Goal: Task Accomplishment & Management: Manage account settings

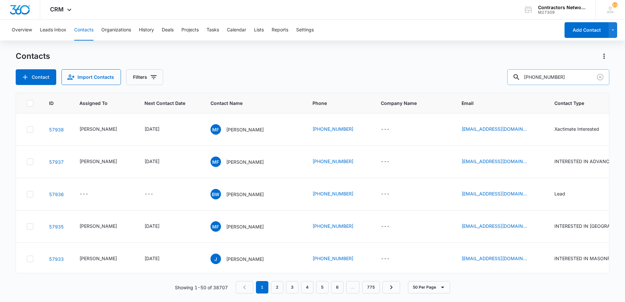
type input "[PHONE_NUMBER]"
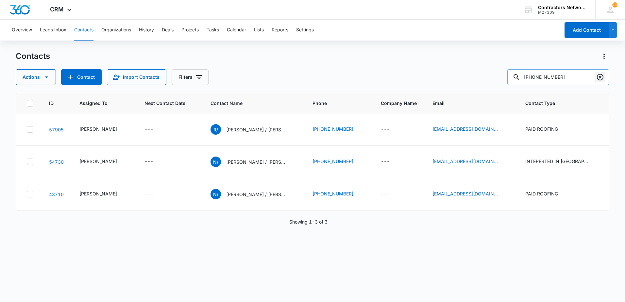
click at [602, 78] on icon "Clear" at bounding box center [600, 77] width 7 height 7
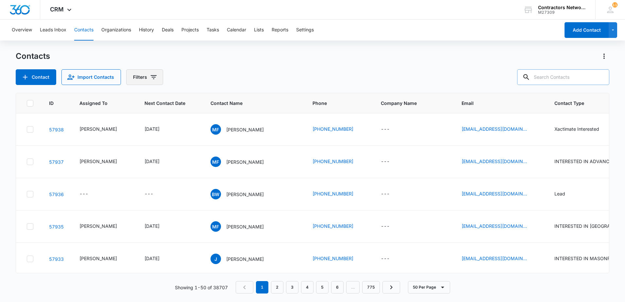
click at [150, 78] on icon "Filters" at bounding box center [154, 77] width 8 height 8
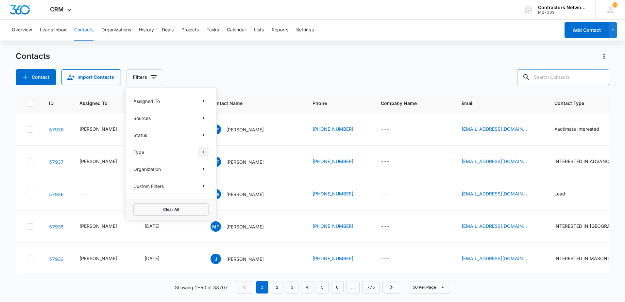
click at [200, 152] on icon "Show Type filters" at bounding box center [204, 152] width 8 height 8
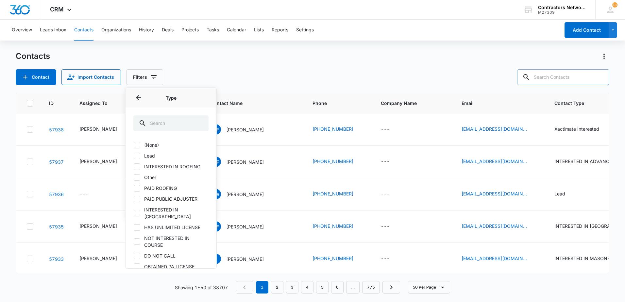
click at [139, 156] on icon at bounding box center [137, 156] width 6 height 6
click at [134, 156] on input "Lead" at bounding box center [133, 156] width 0 height 0
checkbox input "true"
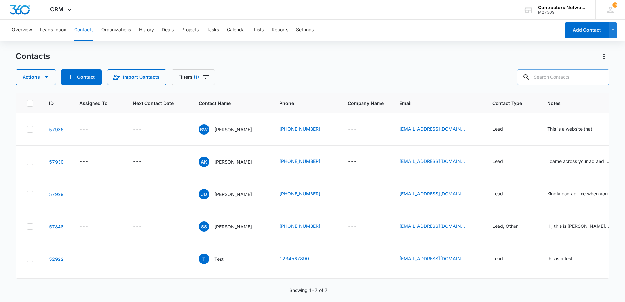
click at [307, 76] on div "Actions Contact Import Contacts Filters (1)" at bounding box center [313, 77] width 594 height 16
click at [232, 224] on p "[PERSON_NAME]" at bounding box center [234, 226] width 38 height 7
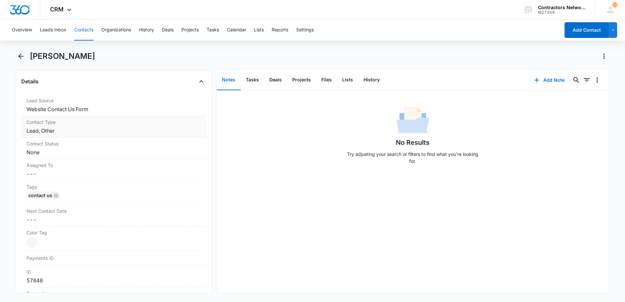
scroll to position [229, 0]
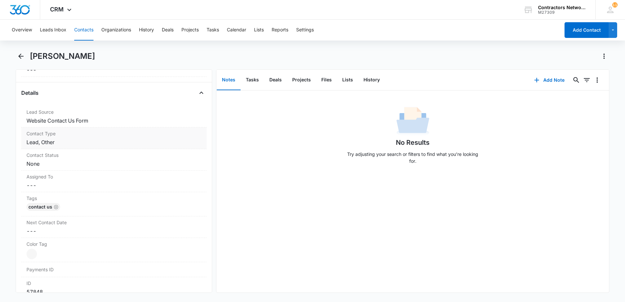
drag, startPoint x: 79, startPoint y: 142, endPoint x: 78, endPoint y: 147, distance: 4.6
click at [78, 147] on div "Contact Type Cancel Save Changes Lead, Other" at bounding box center [113, 139] width 185 height 22
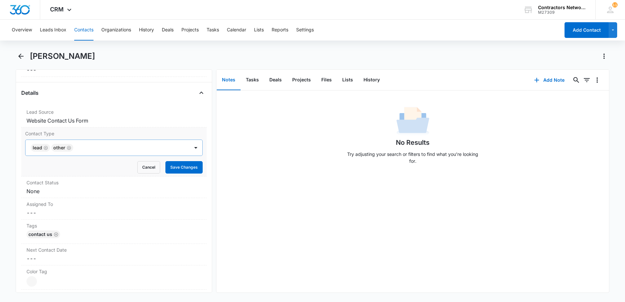
click at [44, 150] on icon "Remove Lead" at bounding box center [46, 148] width 5 height 5
click at [192, 168] on button "Save Changes" at bounding box center [184, 167] width 37 height 12
click at [82, 32] on button "Contacts" at bounding box center [83, 30] width 19 height 21
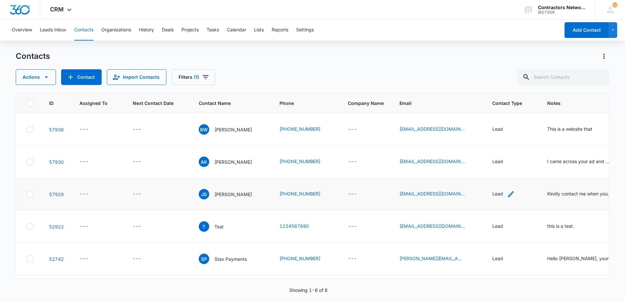
click at [507, 196] on icon "Contact Type - Lead - Select to Edit Field" at bounding box center [511, 194] width 8 height 8
click at [488, 153] on icon "Remove Lead" at bounding box center [489, 152] width 5 height 5
drag, startPoint x: 488, startPoint y: 154, endPoint x: 485, endPoint y: 158, distance: 4.7
click at [485, 158] on div "Contact Type" at bounding box center [491, 152] width 44 height 15
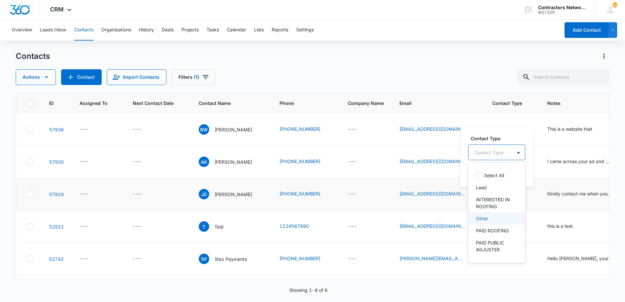
click at [485, 218] on p "Other" at bounding box center [482, 218] width 12 height 7
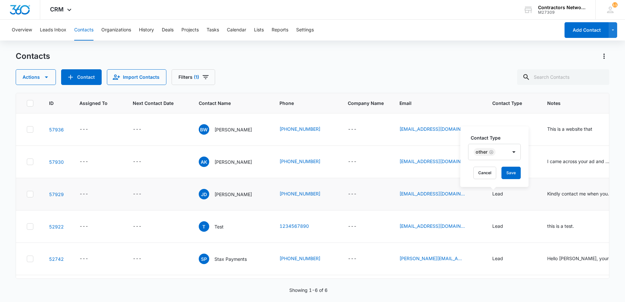
click at [468, 181] on div "Contact Type Other Cancel Save" at bounding box center [495, 157] width 68 height 61
drag, startPoint x: 508, startPoint y: 174, endPoint x: 500, endPoint y: 171, distance: 7.7
click at [500, 171] on div "Cancel Save" at bounding box center [494, 173] width 53 height 12
click at [231, 193] on p "[PERSON_NAME]" at bounding box center [234, 194] width 38 height 7
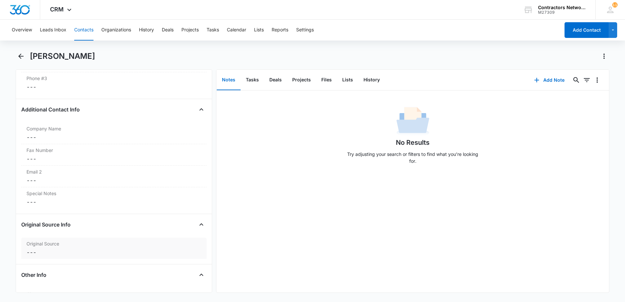
scroll to position [622, 0]
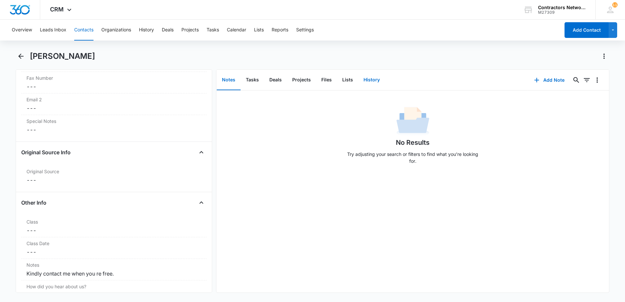
click at [369, 79] on button "History" at bounding box center [372, 80] width 27 height 20
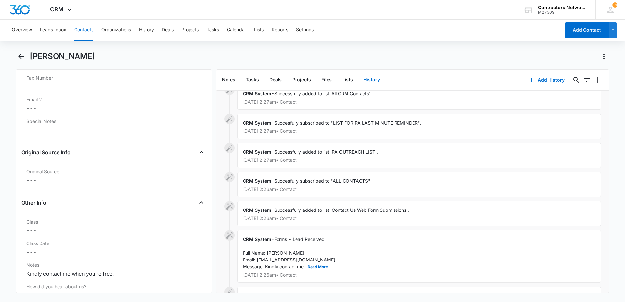
scroll to position [117, 0]
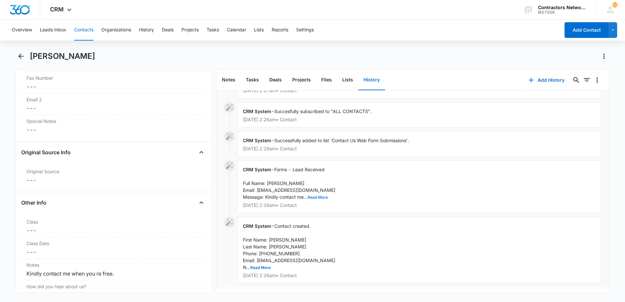
click at [321, 196] on button "Read More" at bounding box center [318, 198] width 20 height 4
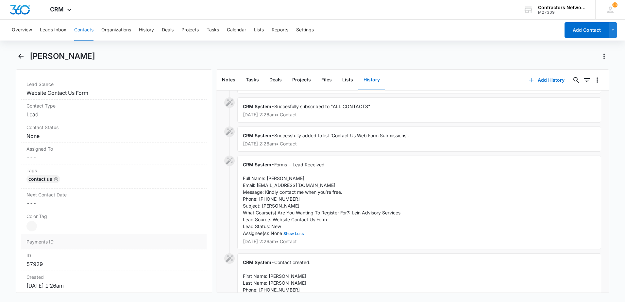
scroll to position [229, 0]
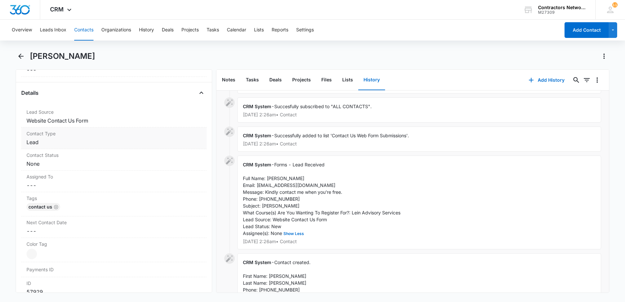
click at [73, 146] on dd "Cancel Save Changes Lead" at bounding box center [113, 142] width 175 height 8
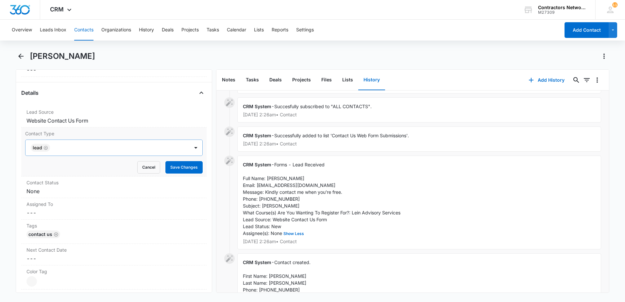
click at [44, 149] on icon "Remove Lead" at bounding box center [46, 148] width 5 height 5
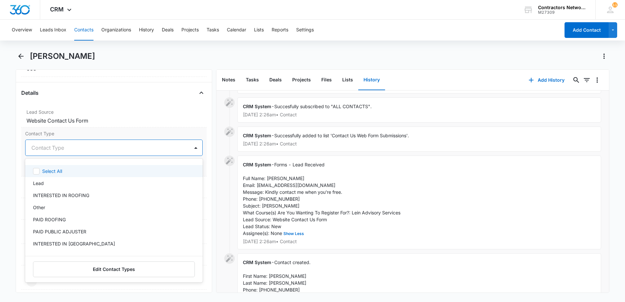
click at [42, 149] on div at bounding box center [105, 147] width 149 height 9
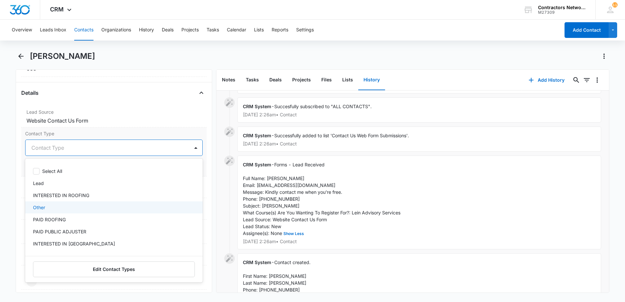
click at [54, 209] on div "Other" at bounding box center [113, 207] width 161 height 7
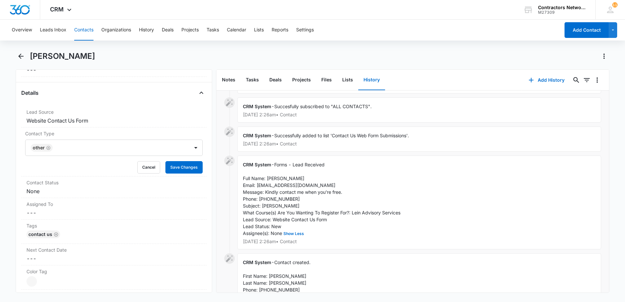
click at [217, 182] on div "CRM System - Succesfully subscribed to "All CRM Contacts". [DATE] 2:27am • Cont…" at bounding box center [413, 148] width 393 height 351
click at [181, 171] on button "Save Changes" at bounding box center [184, 167] width 37 height 12
click at [20, 56] on icon "Back" at bounding box center [20, 56] width 5 height 5
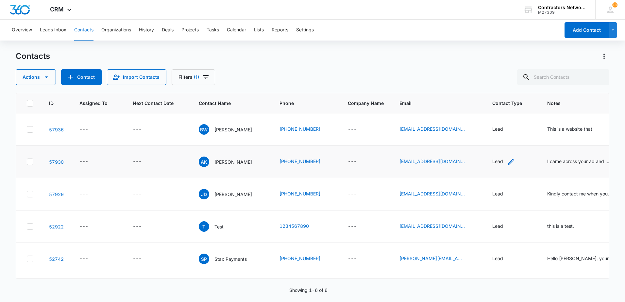
click at [496, 162] on div "Lead" at bounding box center [504, 162] width 23 height 8
click at [488, 121] on icon "Remove Lead" at bounding box center [489, 119] width 5 height 5
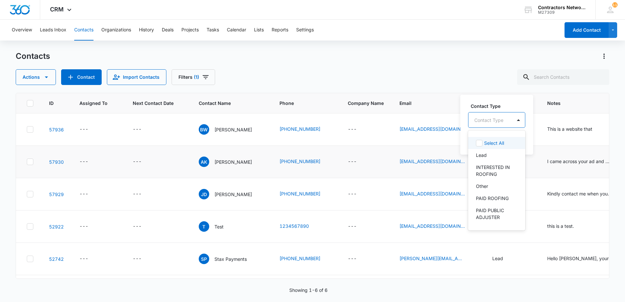
drag, startPoint x: 488, startPoint y: 121, endPoint x: 487, endPoint y: 125, distance: 3.7
click at [488, 121] on div at bounding box center [489, 120] width 29 height 8
click at [475, 186] on div "Other" at bounding box center [496, 186] width 57 height 12
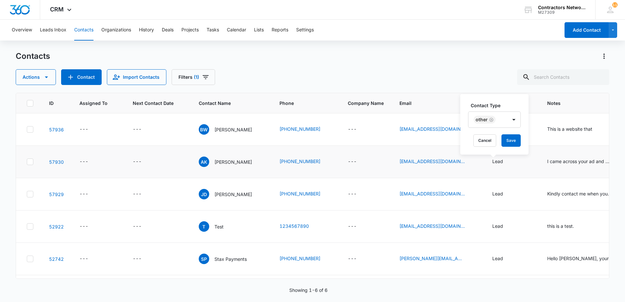
click at [525, 146] on div "Contact Type Other Cancel Save" at bounding box center [495, 124] width 68 height 61
click at [514, 139] on button "Save" at bounding box center [511, 140] width 19 height 12
click at [508, 129] on icon "Contact Type - Lead - Select to Edit Field" at bounding box center [511, 130] width 6 height 6
click at [490, 86] on icon "Remove Lead" at bounding box center [489, 87] width 5 height 5
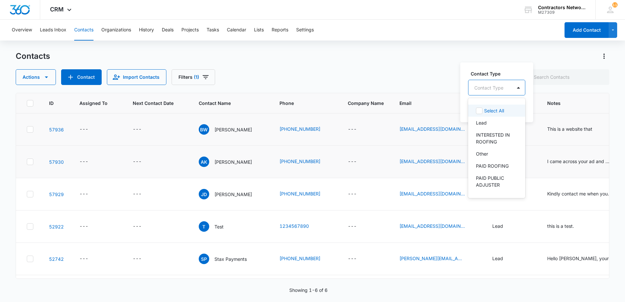
click at [481, 93] on div "Contact Type" at bounding box center [491, 87] width 44 height 15
click at [486, 170] on p "INTERESTED IN [GEOGRAPHIC_DATA]" at bounding box center [496, 168] width 40 height 14
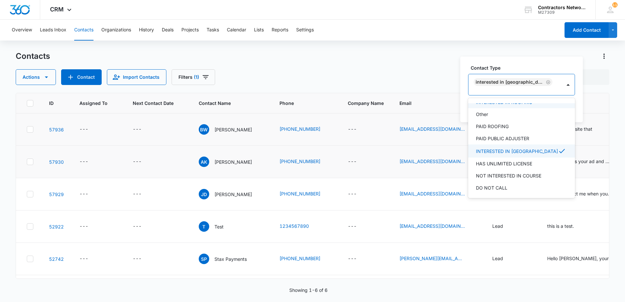
click at [465, 111] on div "Contact Type option INTERESTED IN [GEOGRAPHIC_DATA], selected. 39 results avail…" at bounding box center [522, 90] width 123 height 66
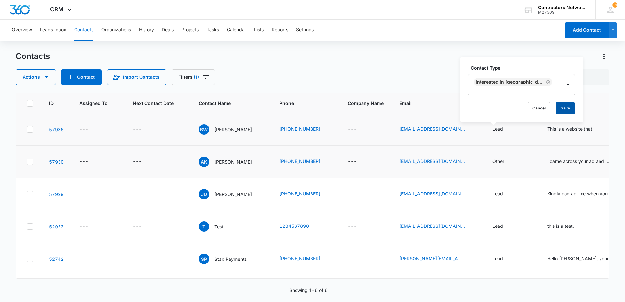
click at [556, 109] on button "Save" at bounding box center [565, 108] width 19 height 12
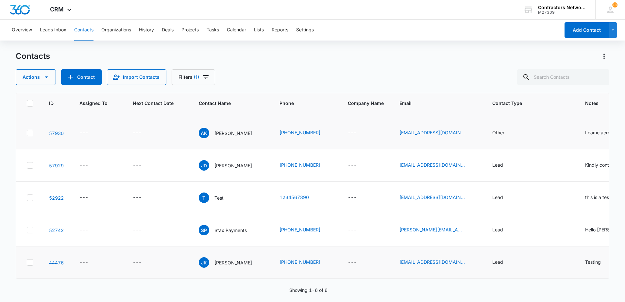
scroll to position [56, 0]
click at [507, 162] on icon "Contact Type - Lead - Select to Edit Field" at bounding box center [511, 166] width 8 height 8
click at [487, 94] on icon "Remove Lead" at bounding box center [489, 96] width 5 height 5
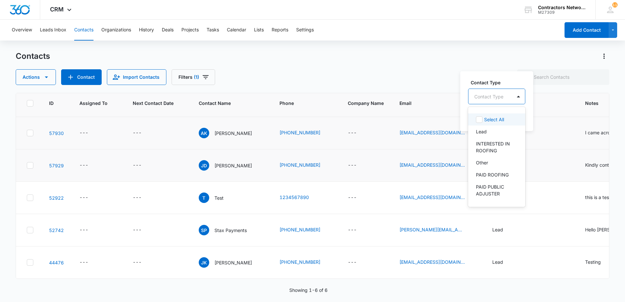
click at [492, 99] on div at bounding box center [489, 97] width 29 height 8
click at [478, 163] on p "Other" at bounding box center [482, 162] width 12 height 7
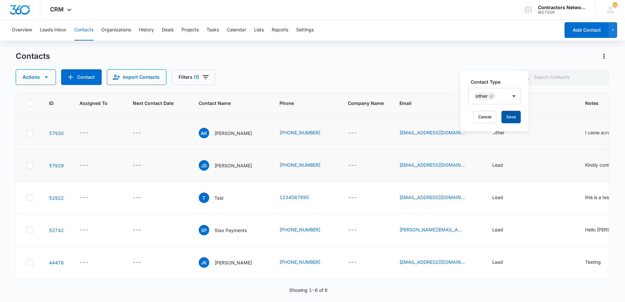
drag, startPoint x: 525, startPoint y: 126, endPoint x: 514, endPoint y: 121, distance: 12.6
click at [523, 125] on div "Contact Type Other Cancel Save" at bounding box center [495, 101] width 68 height 61
click at [508, 117] on button "Save" at bounding box center [511, 117] width 19 height 12
click at [199, 77] on button "Filters (1)" at bounding box center [194, 77] width 44 height 16
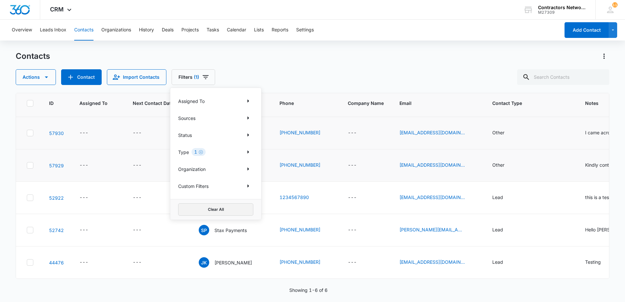
click at [213, 212] on button "Clear All" at bounding box center [215, 209] width 75 height 12
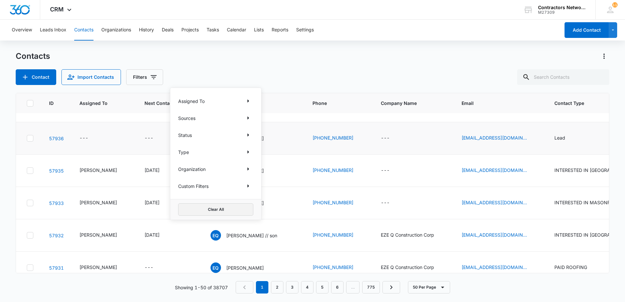
scroll to position [267, 0]
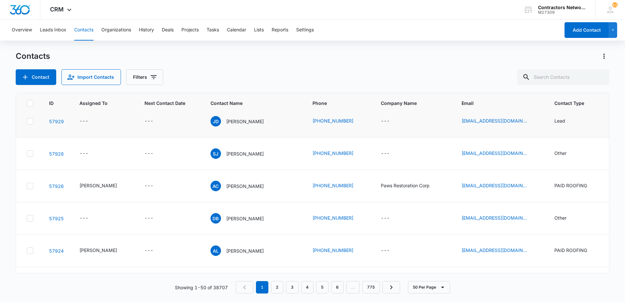
click at [328, 66] on div "Contacts Contact Import Contacts Filters" at bounding box center [313, 68] width 594 height 34
